Goal: Information Seeking & Learning: Check status

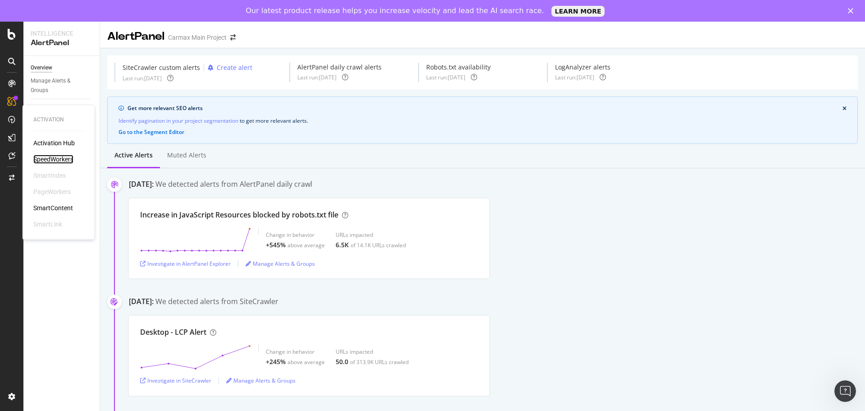
click at [54, 158] on div "SpeedWorkers" at bounding box center [53, 159] width 40 height 9
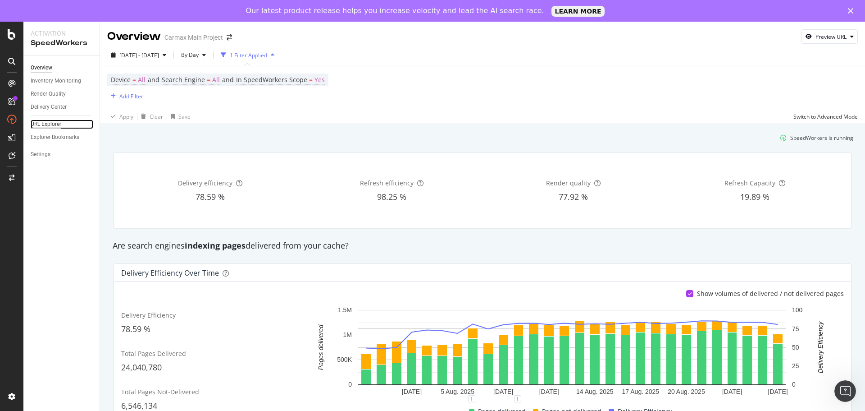
click at [50, 121] on div "URL Explorer" at bounding box center [46, 123] width 31 height 9
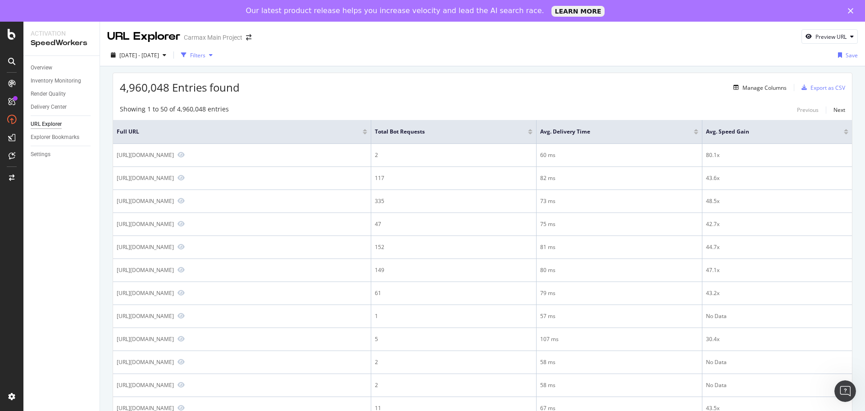
click at [205, 53] on div "Filters" at bounding box center [197, 55] width 15 height 8
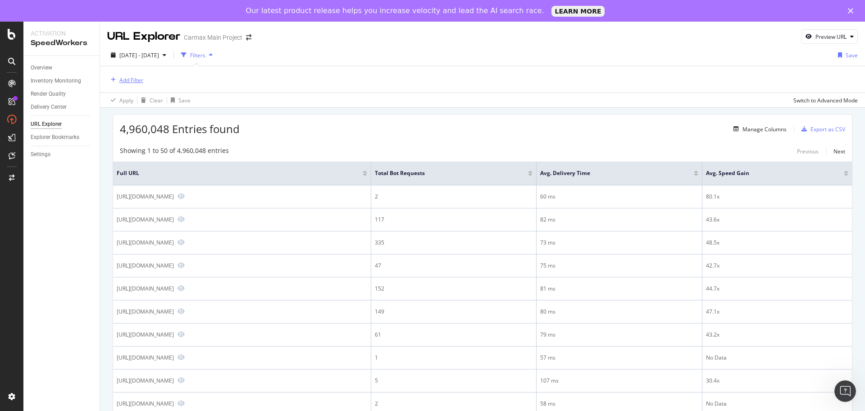
click at [132, 80] on div "Add Filter" at bounding box center [131, 80] width 24 height 8
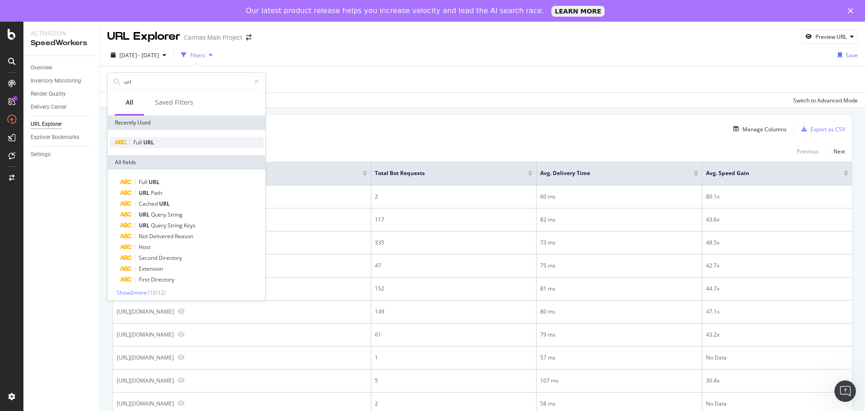
type input "url"
click at [152, 138] on span "URL" at bounding box center [148, 142] width 11 height 8
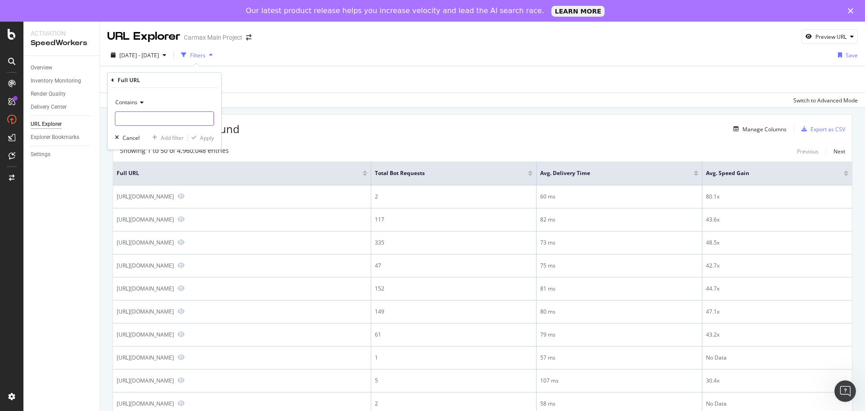
click at [152, 121] on input "text" at bounding box center [164, 118] width 98 height 14
type input "[URL][DOMAIN_NAME]"
click at [201, 141] on div "Apply" at bounding box center [207, 138] width 14 height 8
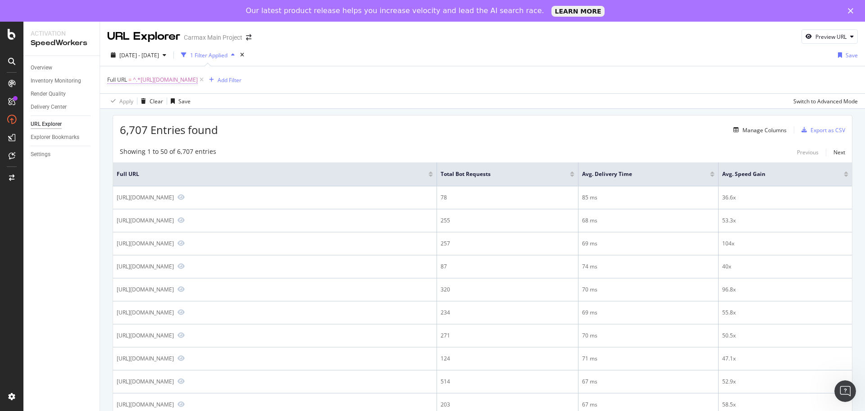
click at [185, 82] on span "^.*[URL][DOMAIN_NAME]" at bounding box center [165, 79] width 65 height 13
click at [138, 101] on icon at bounding box center [140, 100] width 6 height 5
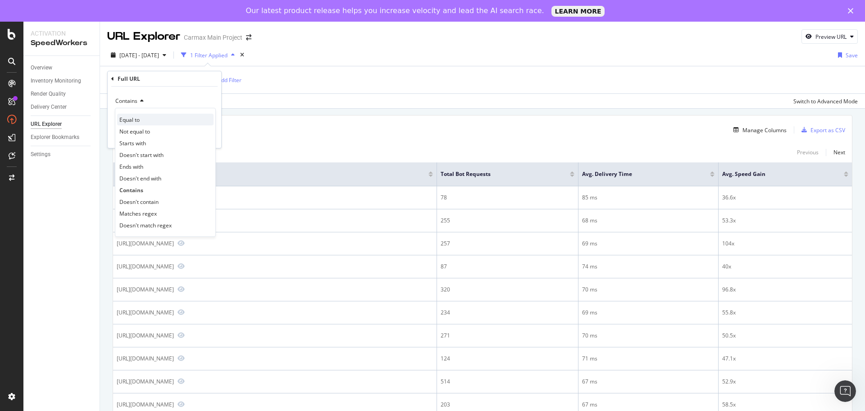
click at [146, 118] on div "Equal to" at bounding box center [165, 120] width 96 height 12
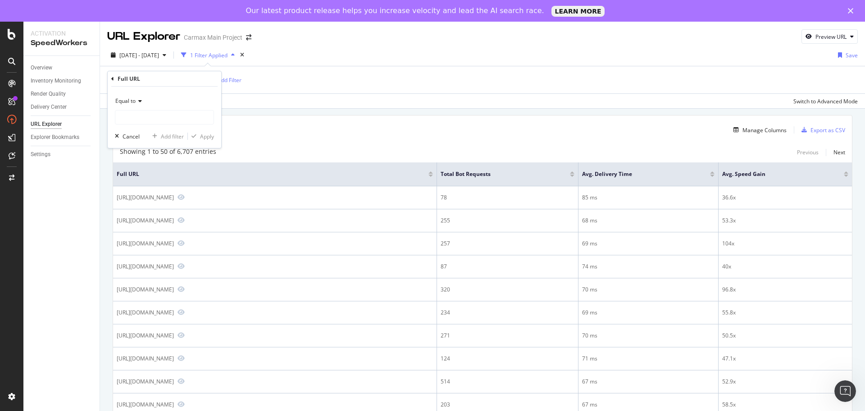
click at [209, 141] on div "Equal to Cancel Add filter Apply" at bounding box center [165, 117] width 114 height 61
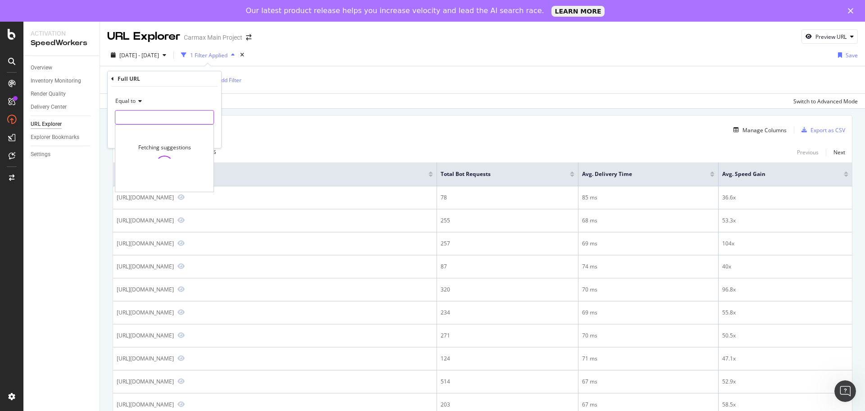
click at [163, 114] on input "text" at bounding box center [164, 117] width 98 height 14
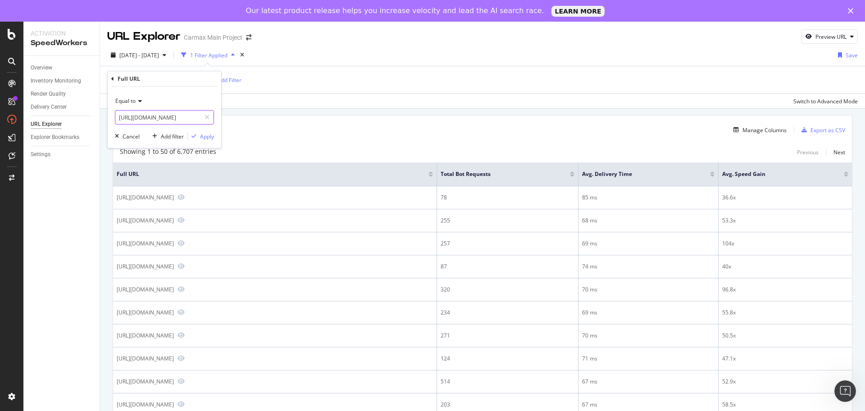
scroll to position [0, 0]
type input "[URL][DOMAIN_NAME]"
click at [200, 138] on div "Apply" at bounding box center [207, 136] width 14 height 8
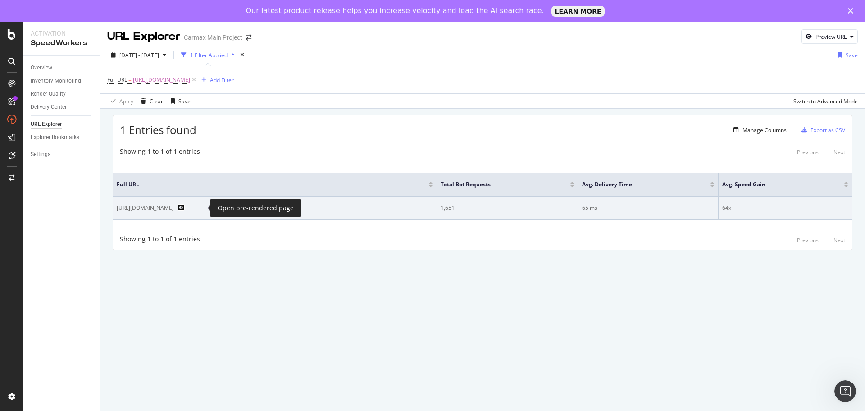
click at [185, 208] on icon "Preview https://www.carmax.com/value" at bounding box center [181, 207] width 7 height 6
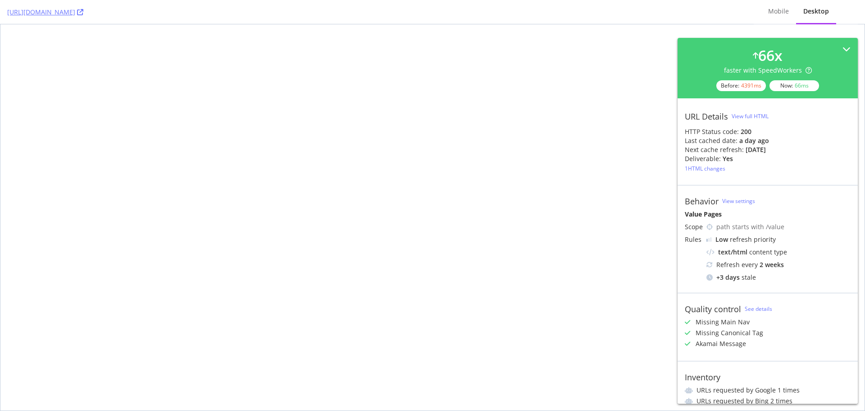
select select "AL"
